Goal: Task Accomplishment & Management: Manage account settings

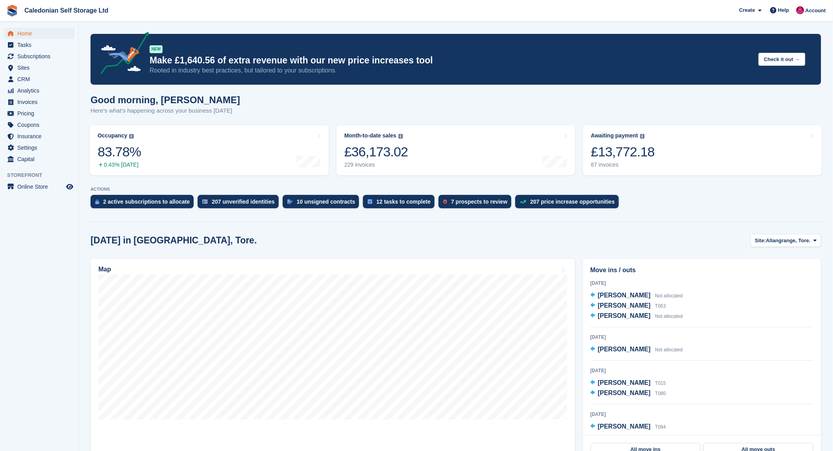
scroll to position [87, 0]
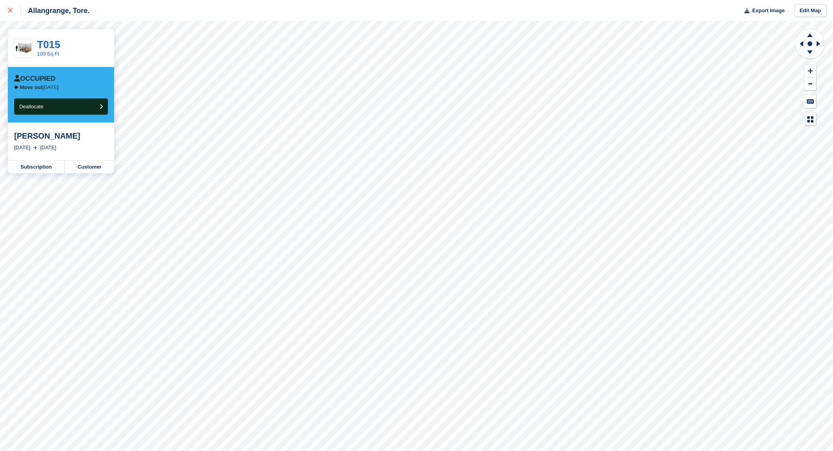
click at [10, 9] on icon at bounding box center [10, 10] width 5 height 5
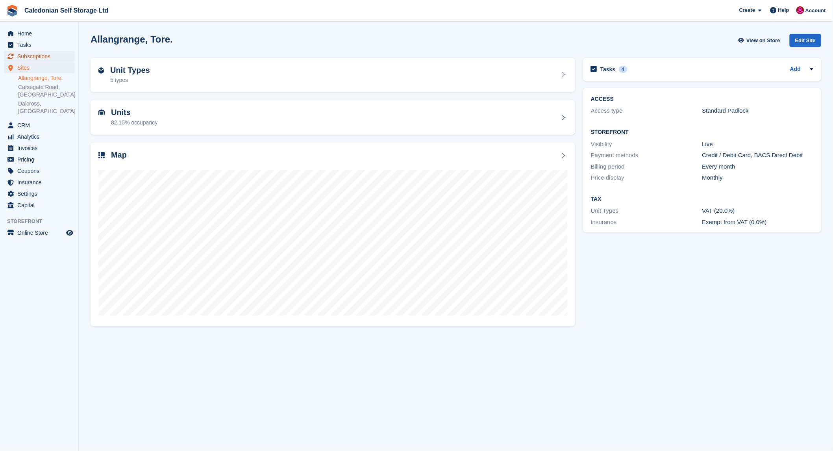
click at [21, 53] on span "Subscriptions" at bounding box center [40, 56] width 47 height 11
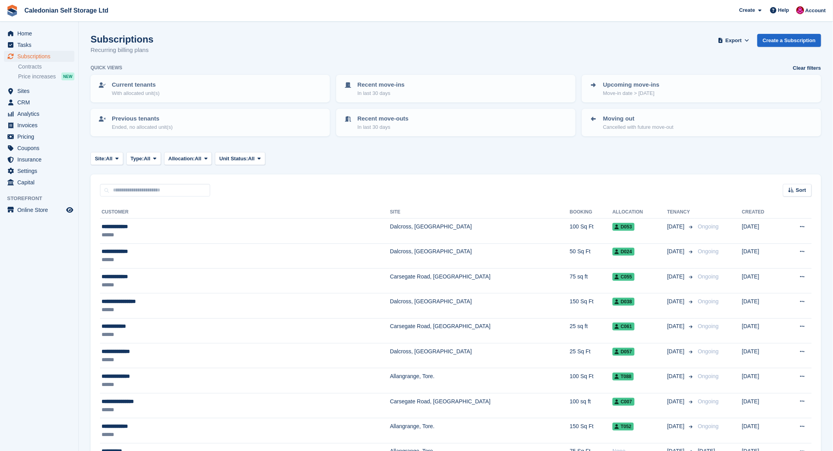
scroll to position [175, 0]
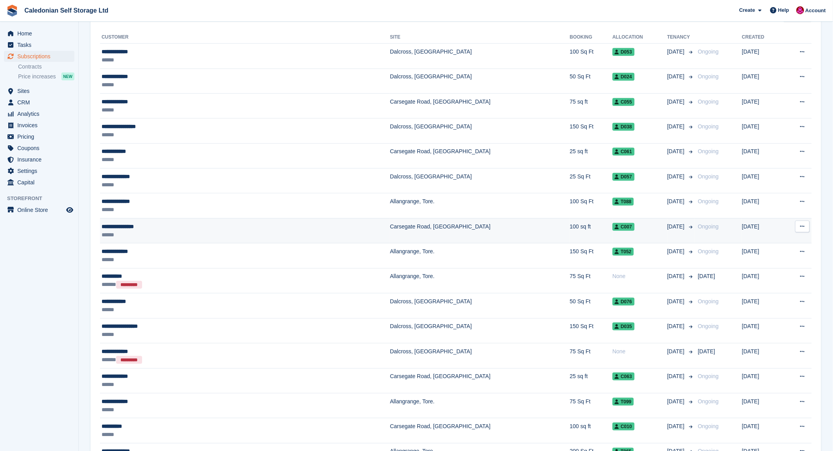
click at [118, 223] on div "**********" at bounding box center [182, 227] width 161 height 8
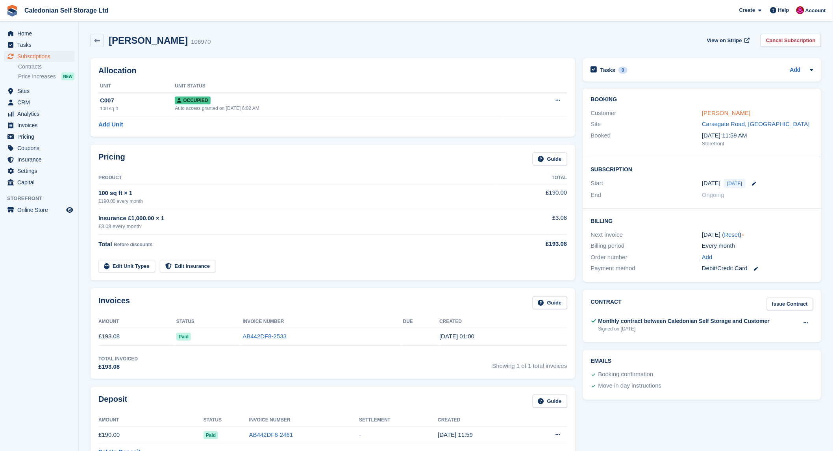
click at [734, 113] on link "[PERSON_NAME]" at bounding box center [726, 112] width 48 height 7
